Goal: Find specific page/section: Find specific page/section

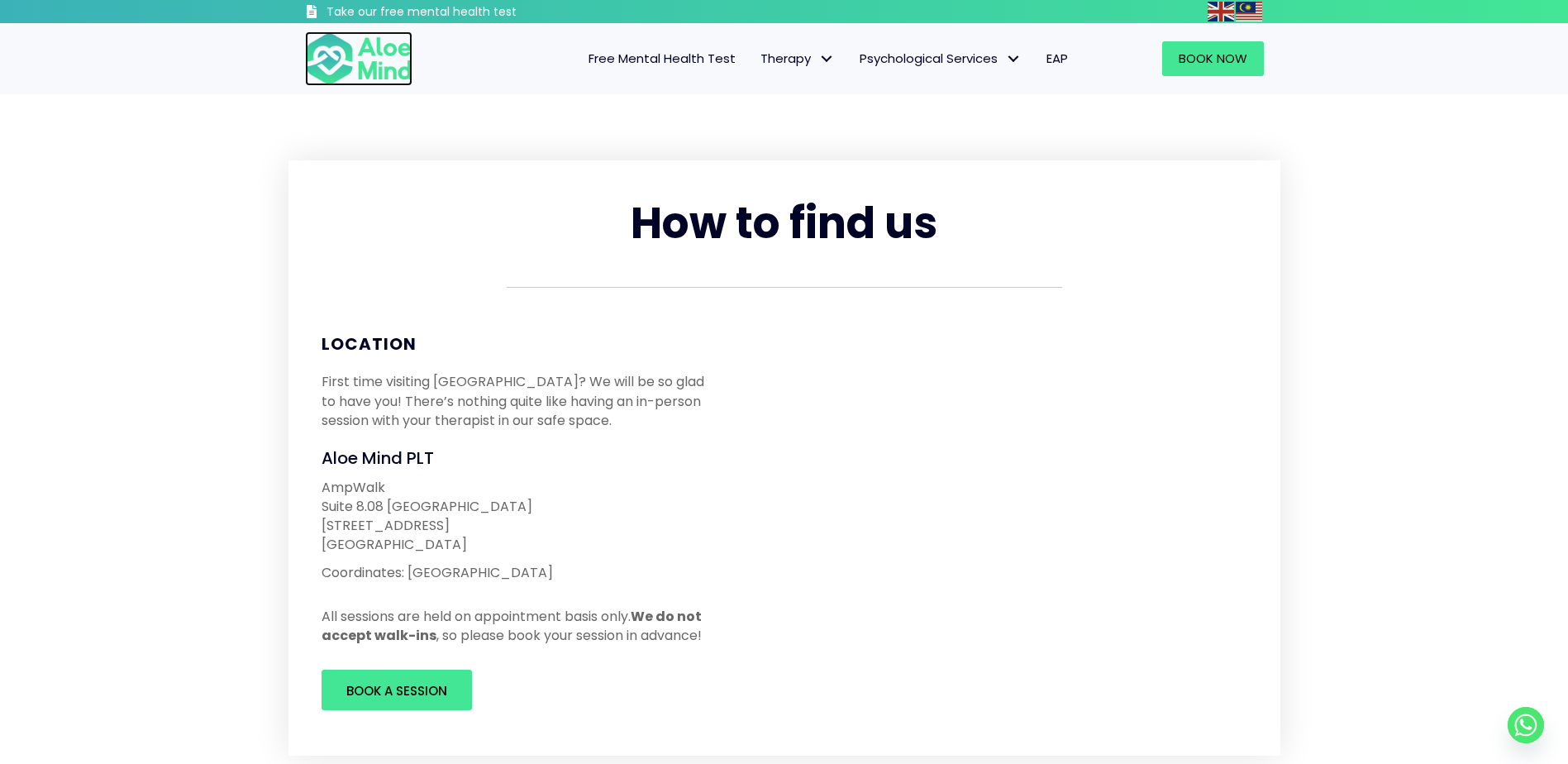
click at [342, 66] on img at bounding box center [359, 58] width 107 height 55
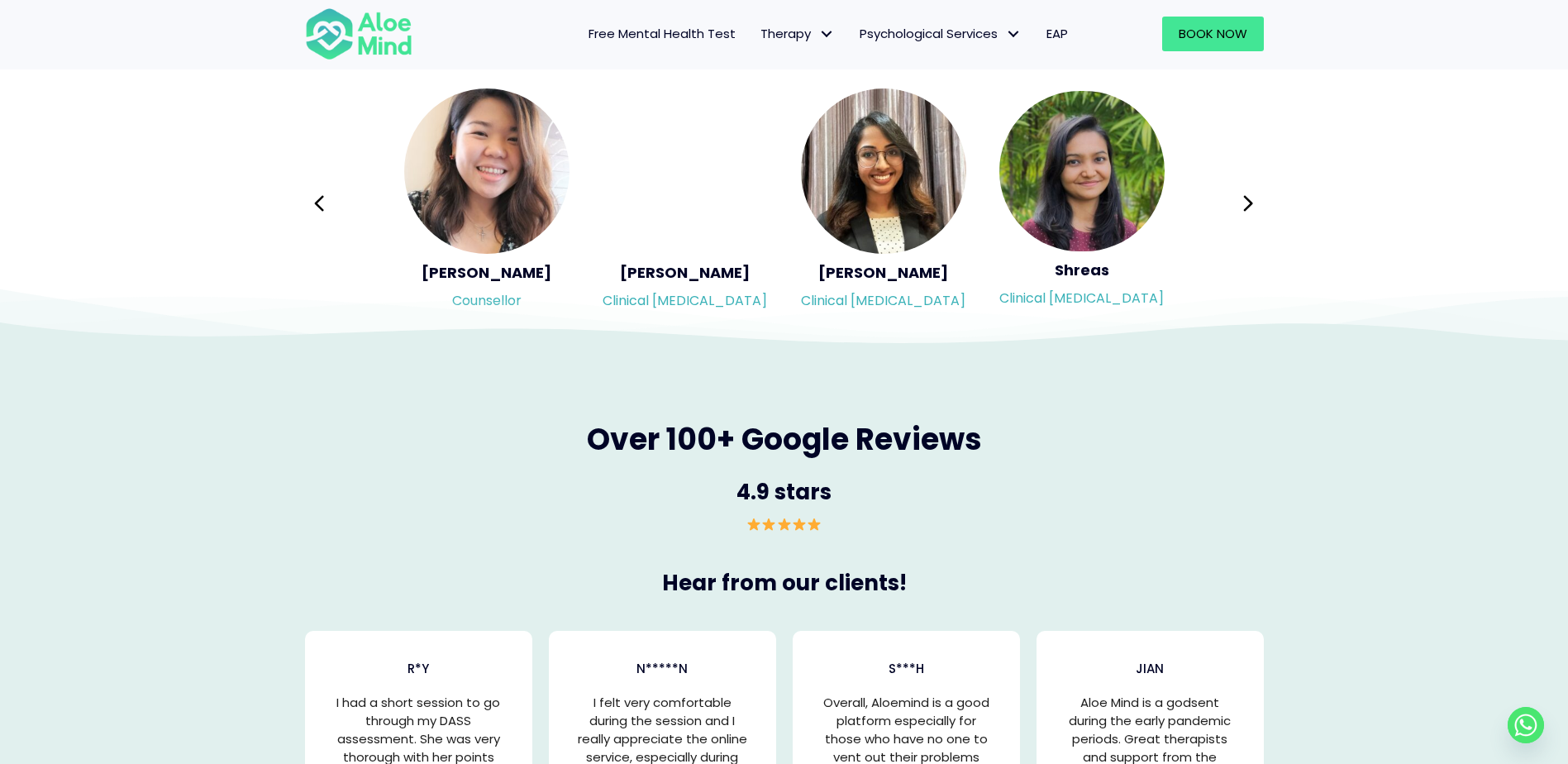
scroll to position [2646, 0]
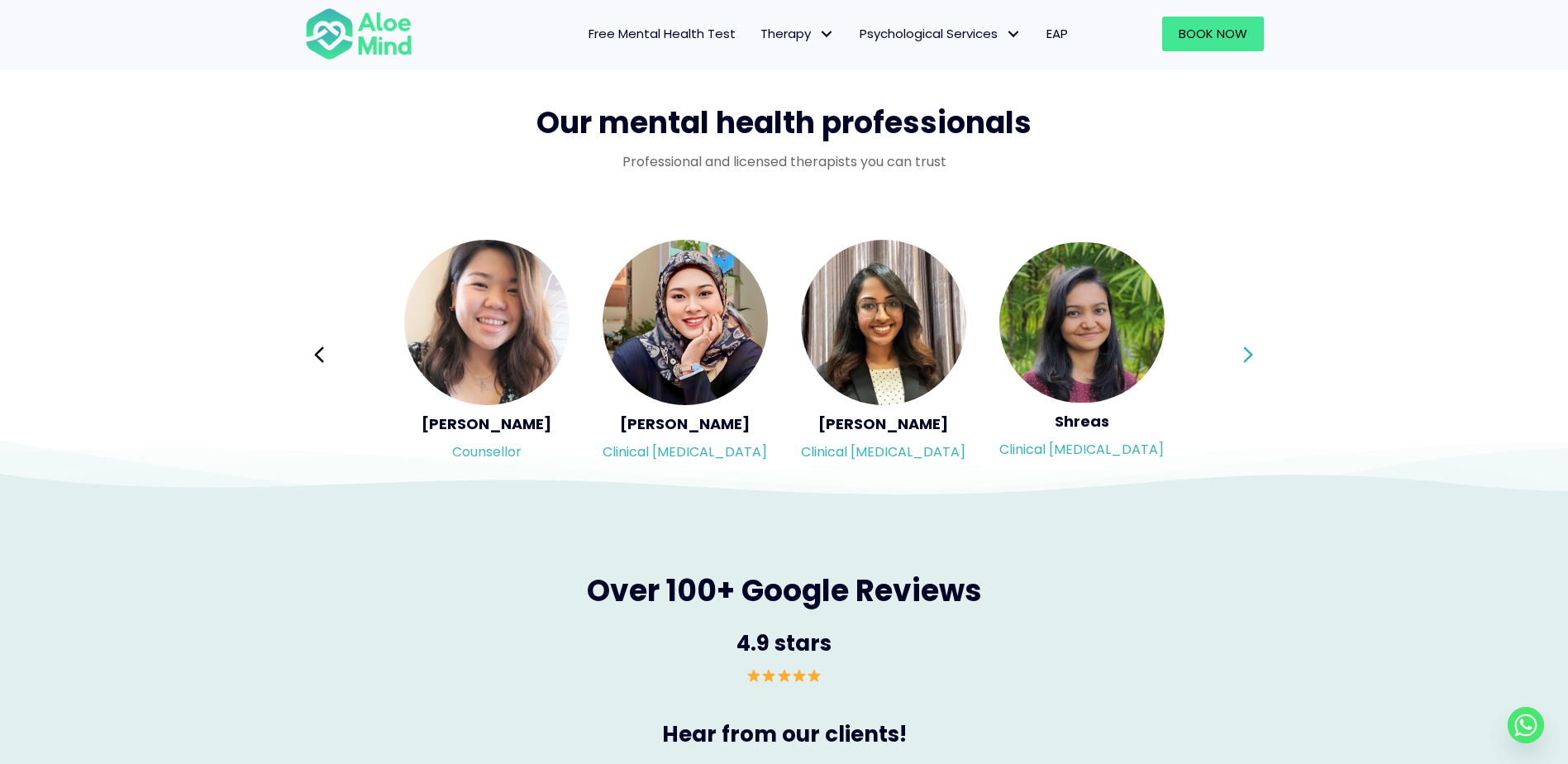
click at [1242, 358] on icon at bounding box center [1248, 355] width 12 height 32
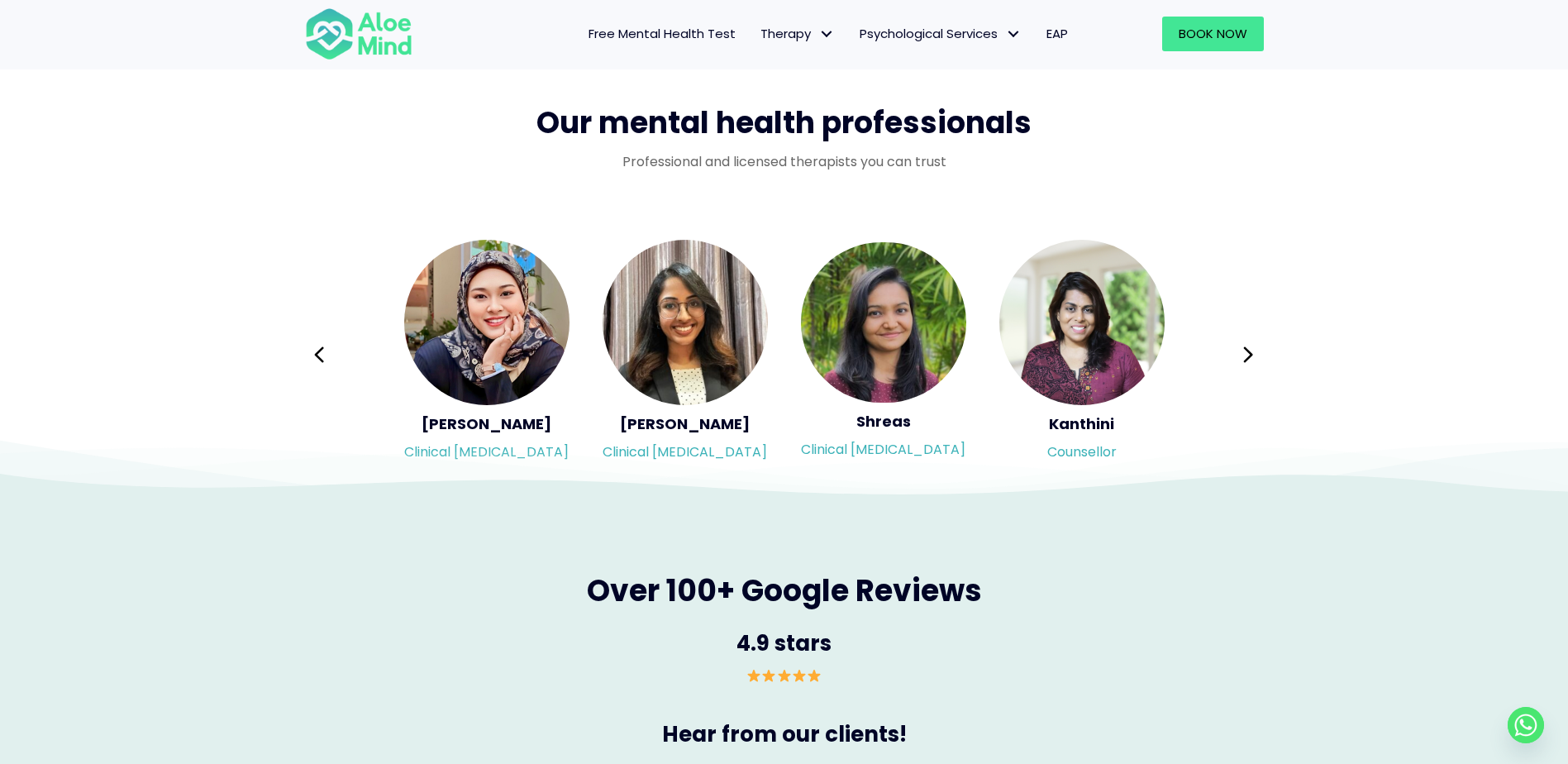
click at [1241, 358] on button "Next" at bounding box center [1249, 355] width 40 height 40
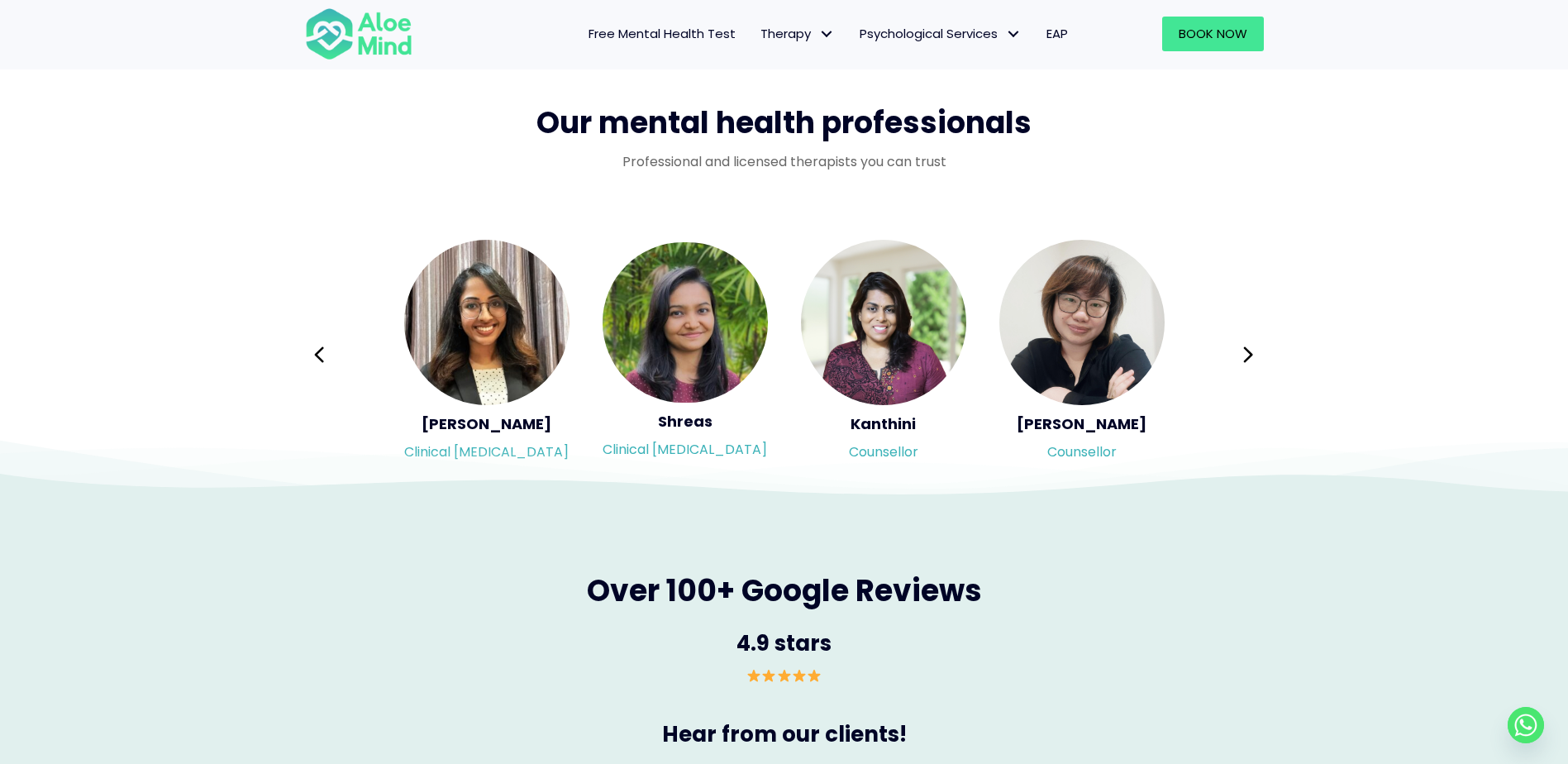
click at [1241, 358] on div "Syndy Clinical [MEDICAL_DATA] Diveena Clinical [MEDICAL_DATA] Elynna Counsellor…" at bounding box center [784, 354] width 959 height 233
click at [1241, 358] on button "Next" at bounding box center [1249, 355] width 40 height 40
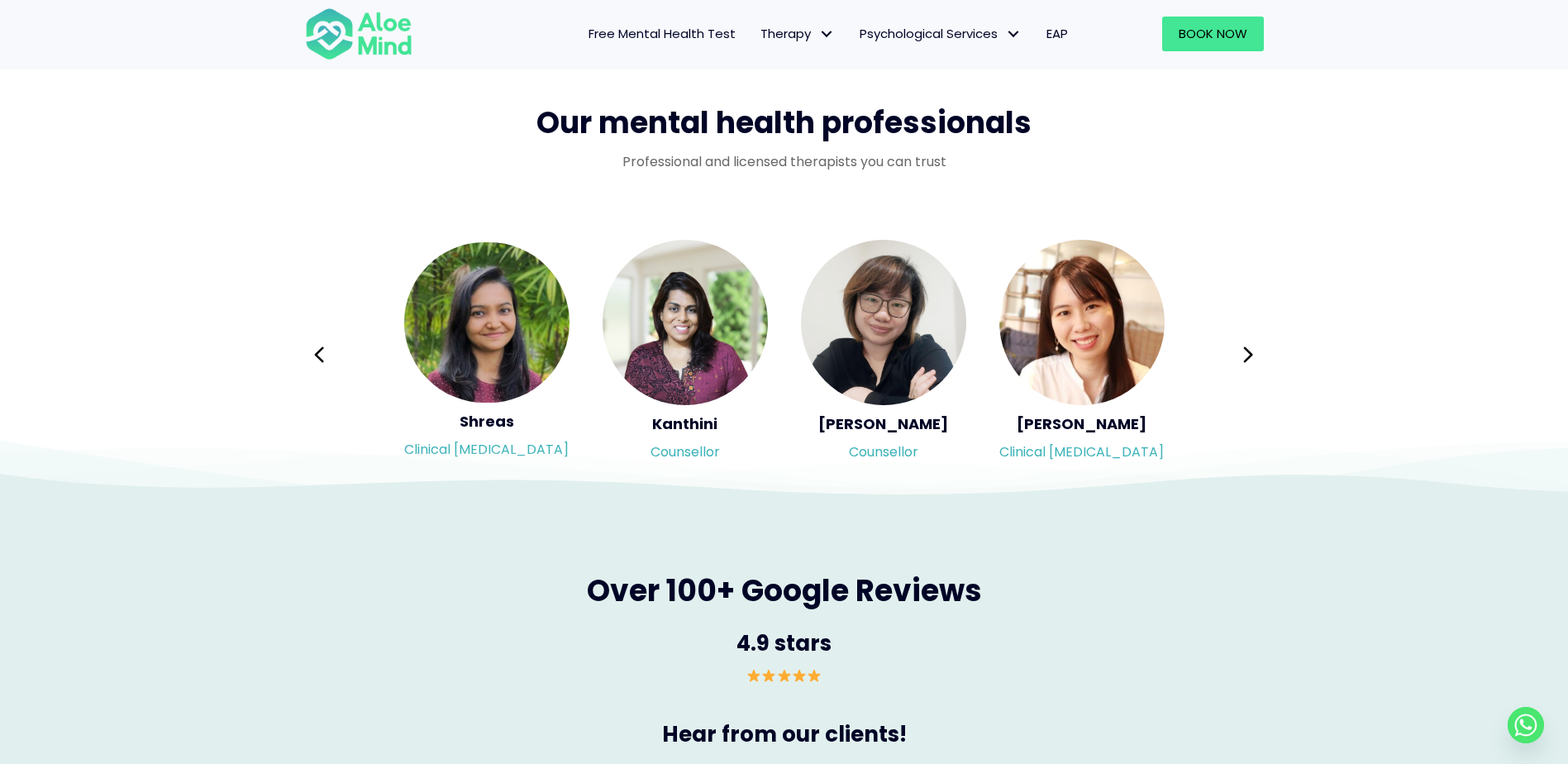
click at [1241, 358] on div "Syndy Clinical [MEDICAL_DATA] Diveena Clinical [MEDICAL_DATA] Elynna Counsellor…" at bounding box center [784, 354] width 959 height 233
click at [1241, 358] on button "Next" at bounding box center [1249, 355] width 40 height 40
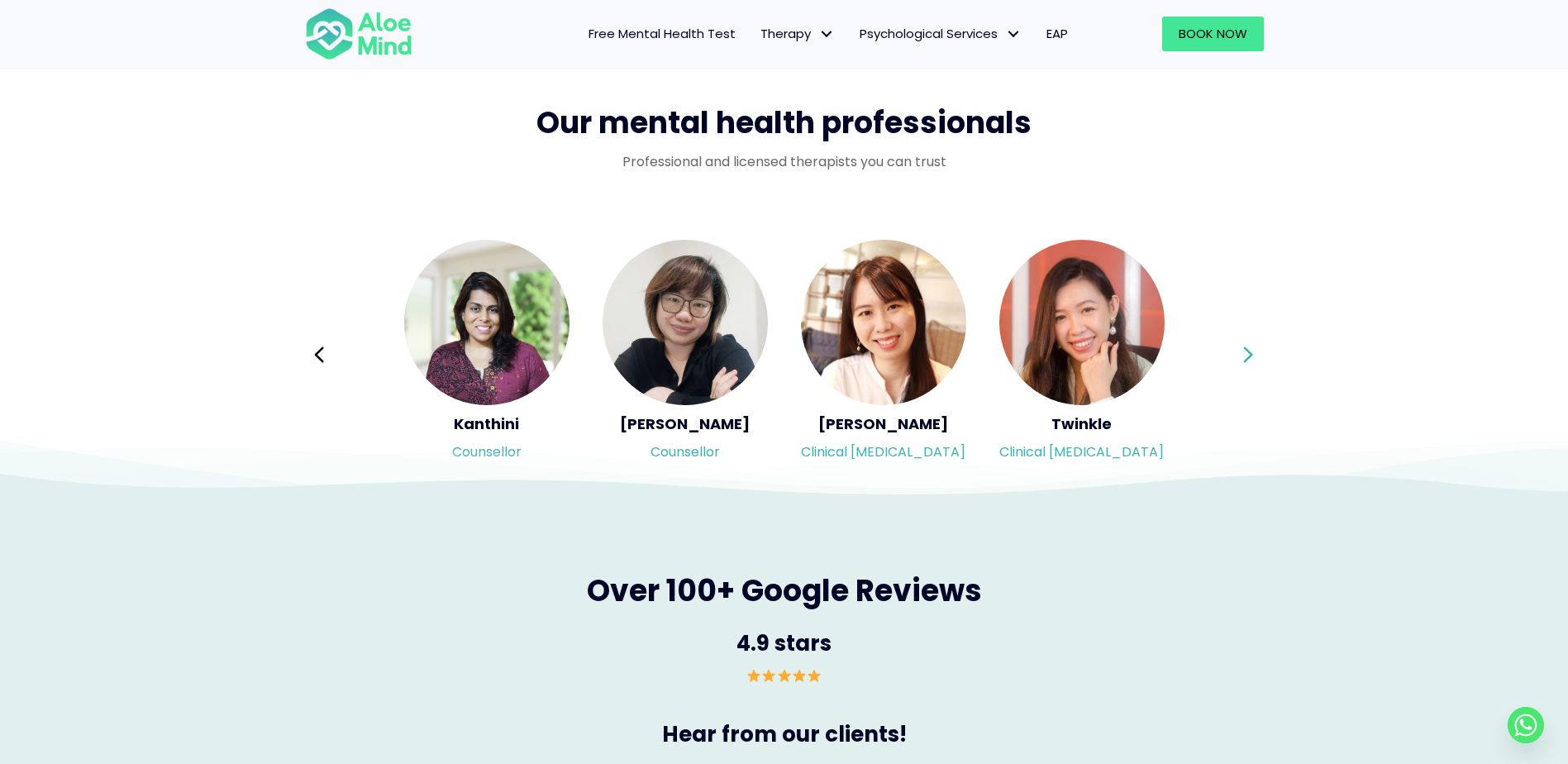
click at [1241, 358] on div "Syndy Clinical [MEDICAL_DATA] Diveena Clinical [MEDICAL_DATA] Elynna Counsellor…" at bounding box center [784, 354] width 959 height 233
click at [1241, 358] on button "Next" at bounding box center [1249, 355] width 40 height 40
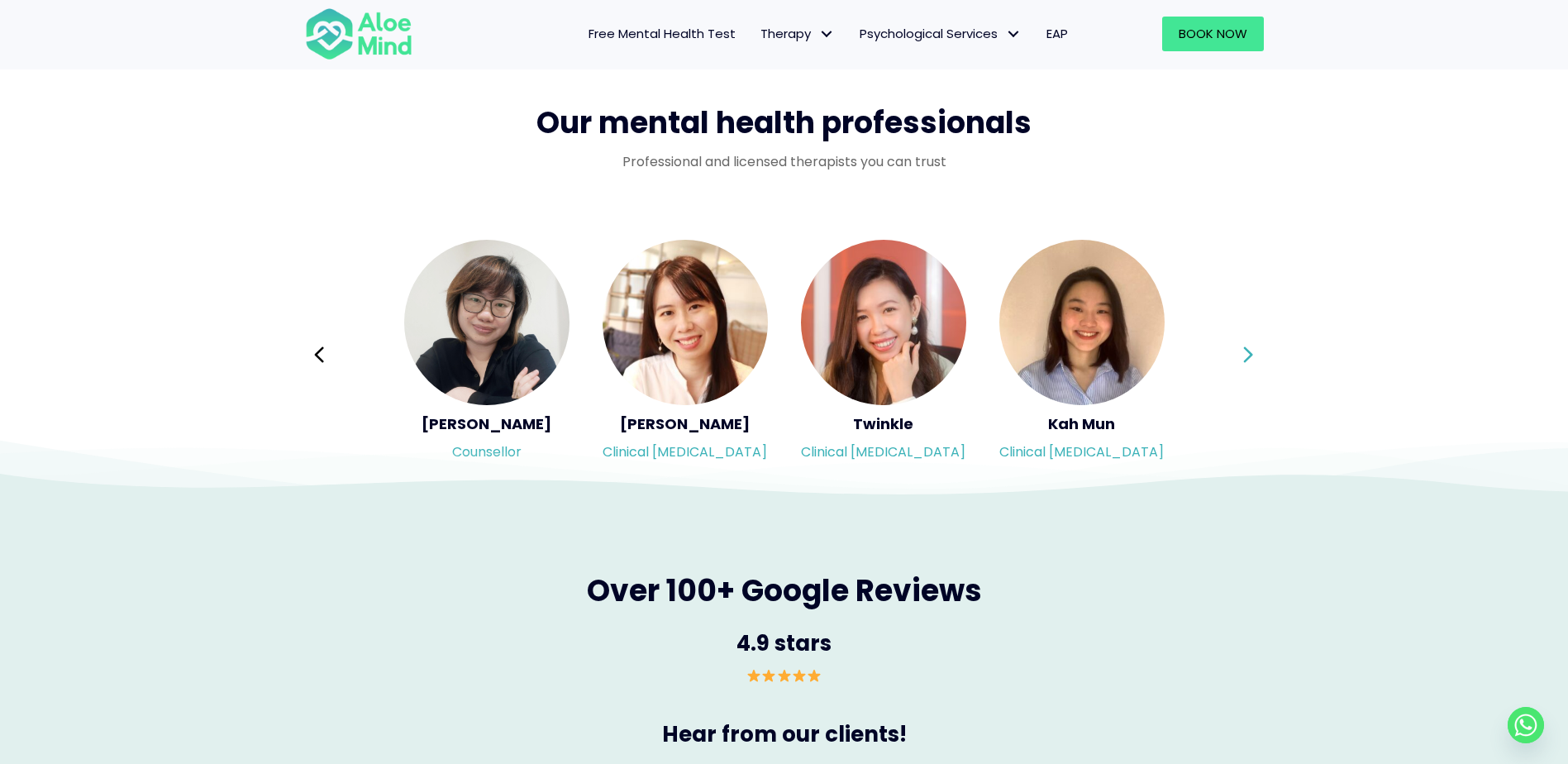
click at [1241, 358] on div "Syndy Clinical [MEDICAL_DATA] Diveena Clinical [MEDICAL_DATA] Elynna Counsellor…" at bounding box center [784, 354] width 959 height 233
click at [1241, 358] on button "Next" at bounding box center [1249, 355] width 40 height 40
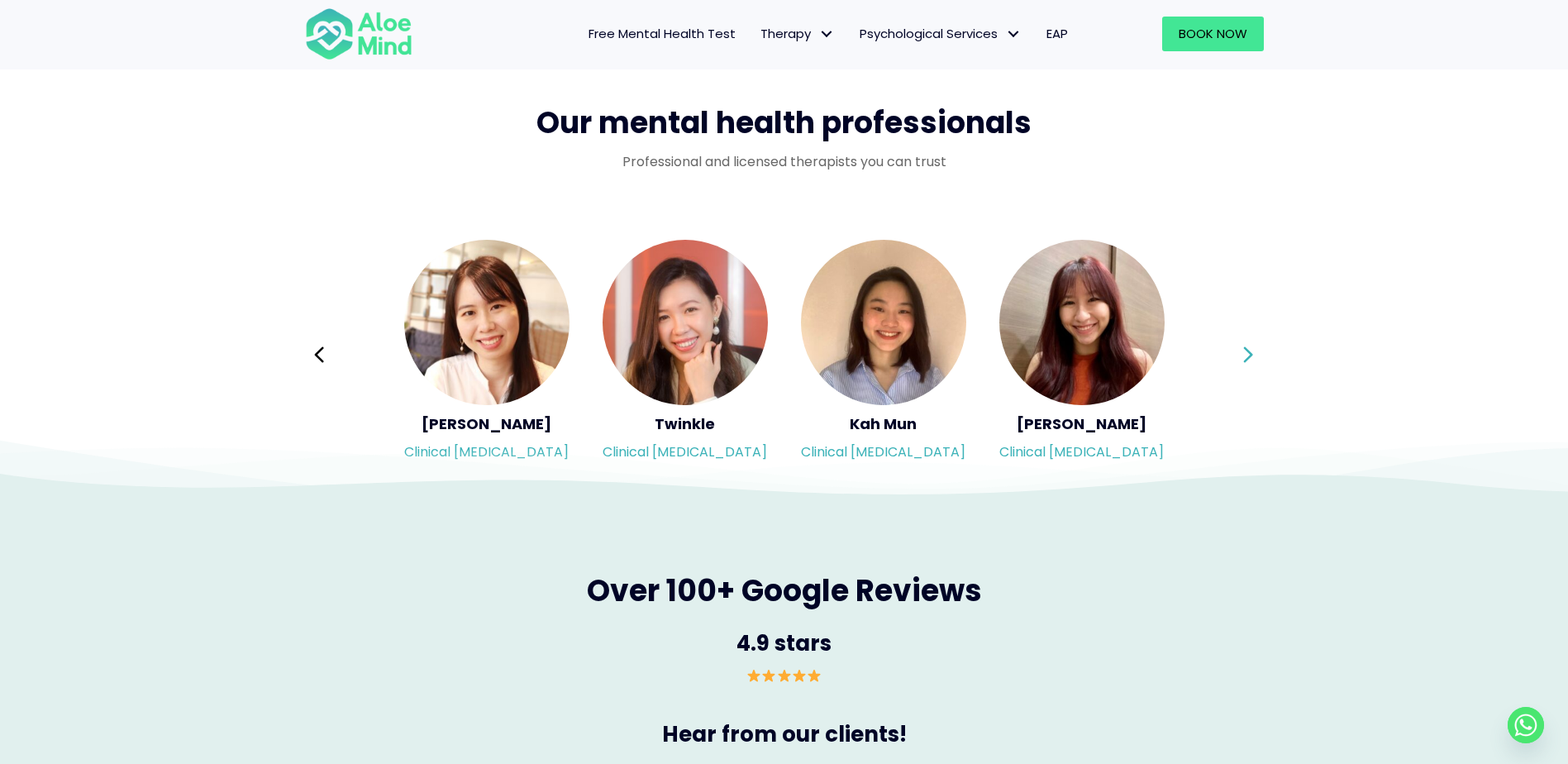
click at [1241, 358] on div "Syndy Clinical [MEDICAL_DATA] Diveena Clinical [MEDICAL_DATA] Elynna Counsellor…" at bounding box center [784, 354] width 959 height 233
click at [1241, 358] on button "Next" at bounding box center [1249, 355] width 40 height 40
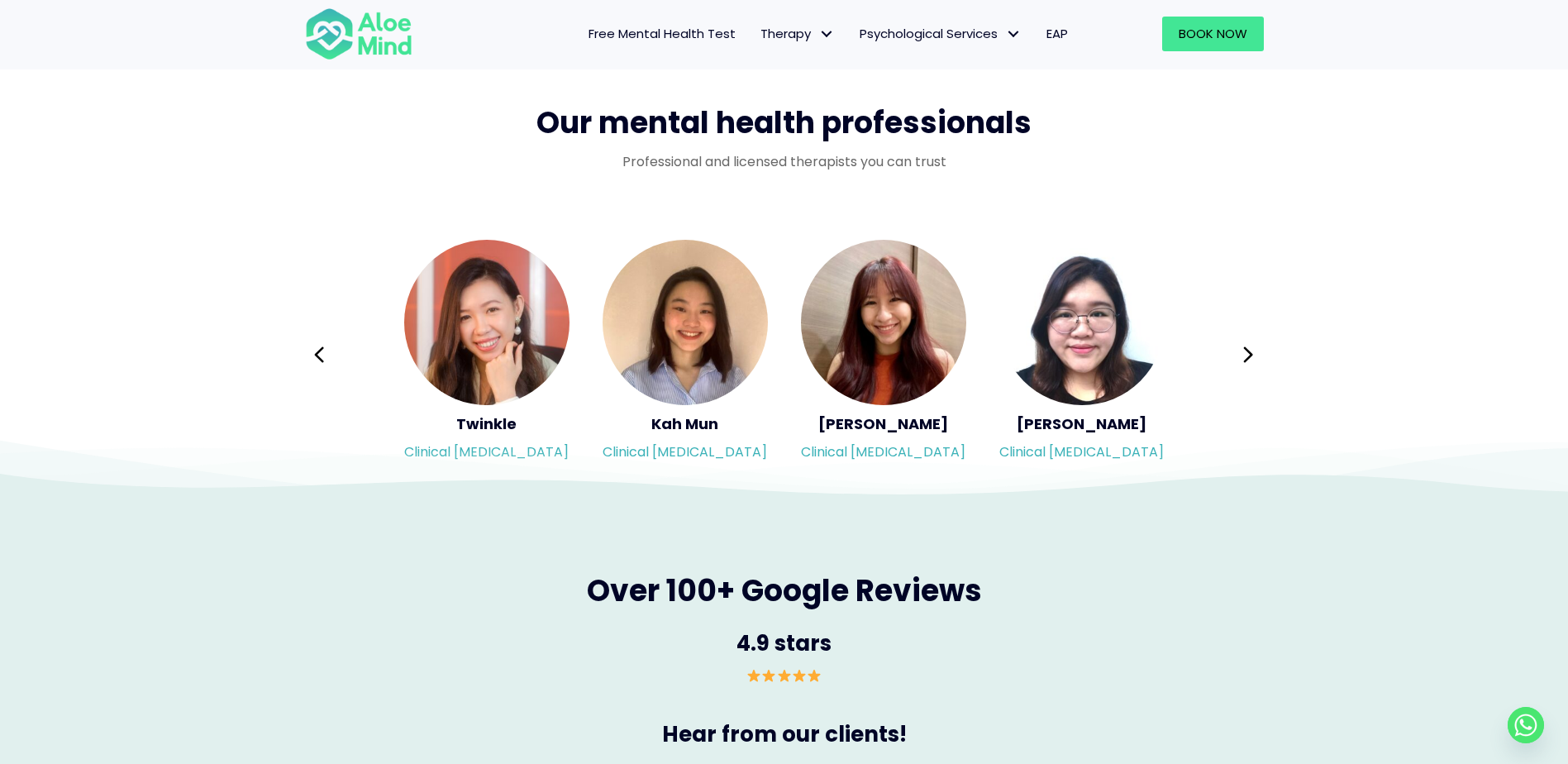
click at [1227, 336] on div "Syndy Clinical [MEDICAL_DATA] Diveena Clinical [MEDICAL_DATA] Elynna Counsellor…" at bounding box center [784, 354] width 959 height 233
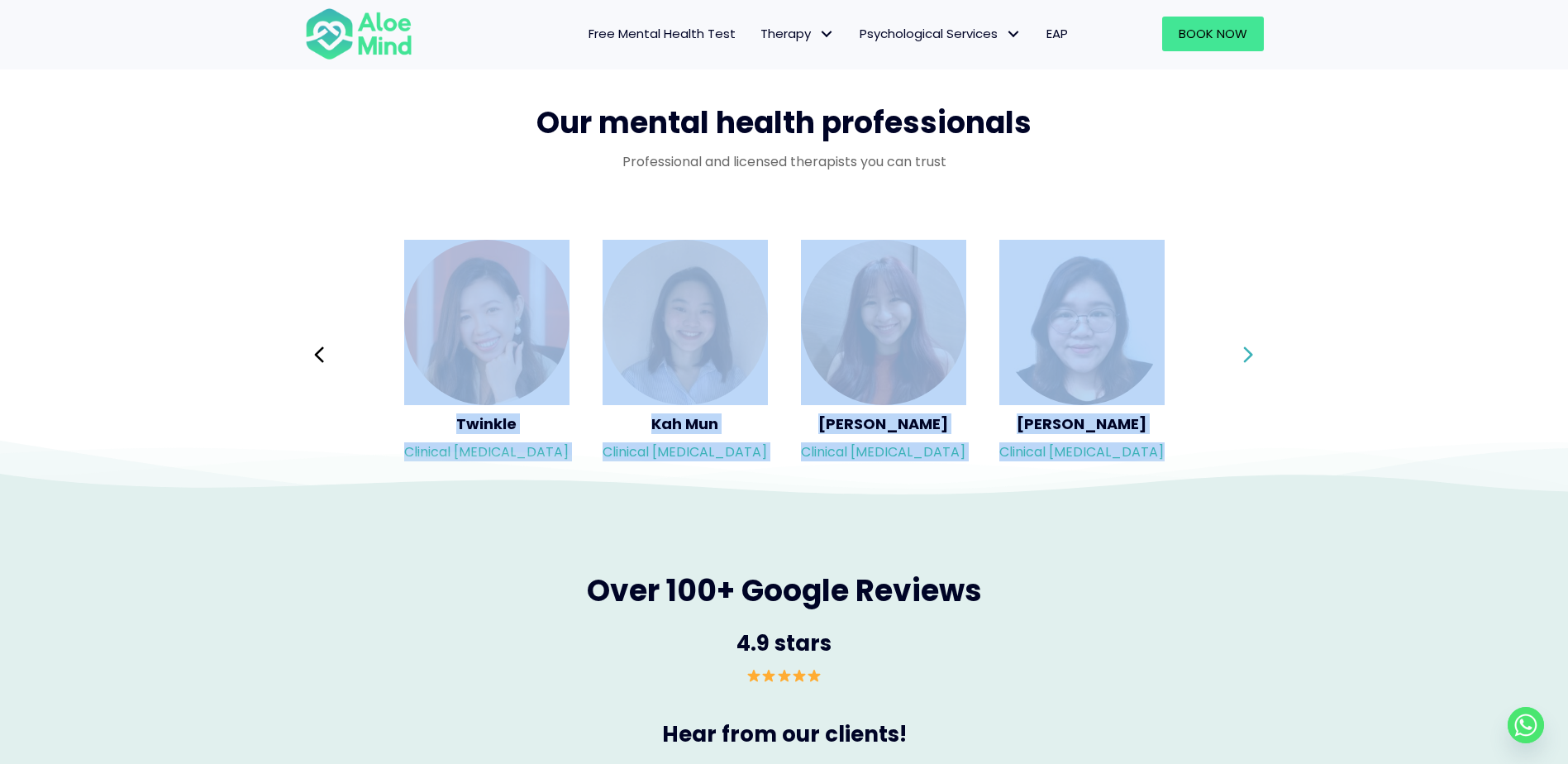
drag, startPoint x: 1224, startPoint y: 351, endPoint x: 1264, endPoint y: 361, distance: 41.2
click at [1264, 361] on div "Syndy Clinical [MEDICAL_DATA] Diveena Clinical [MEDICAL_DATA] Elynna Counsellor…" at bounding box center [784, 354] width 959 height 233
